Goal: Download file/media

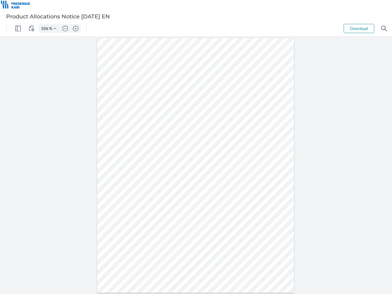
click at [18, 28] on img "Panel" at bounding box center [18, 29] width 6 height 6
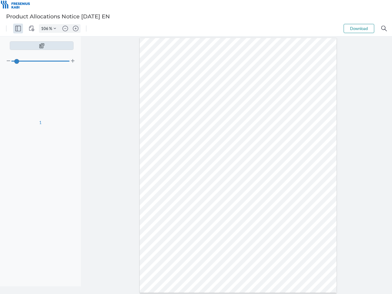
click at [32, 28] on img "View Controls" at bounding box center [32, 29] width 6 height 6
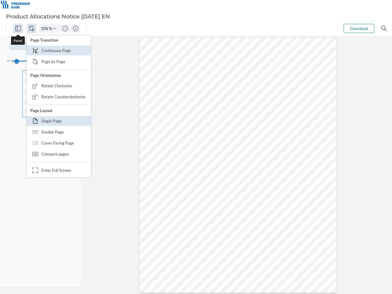
click at [46, 28] on input "106" at bounding box center [44, 29] width 10 height 6
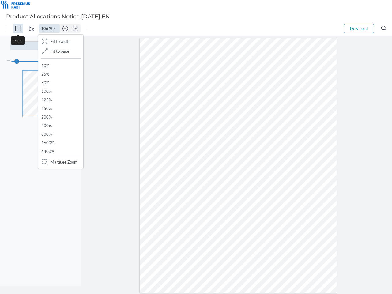
click at [55, 28] on img "Zoom Controls" at bounding box center [55, 28] width 2 height 2
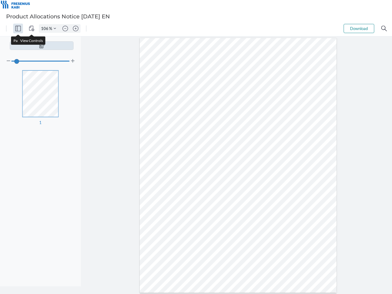
click at [65, 28] on img "Zoom out" at bounding box center [65, 29] width 6 height 6
click at [76, 28] on img "Zoom in" at bounding box center [76, 29] width 6 height 6
type input "106"
click at [359, 28] on button "Download" at bounding box center [359, 28] width 31 height 9
click at [384, 28] on img "Search" at bounding box center [384, 29] width 6 height 6
